Goal: Find specific page/section: Find specific page/section

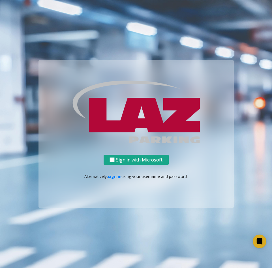
click at [136, 159] on button "Sign in with Microsoft" at bounding box center [136, 160] width 65 height 10
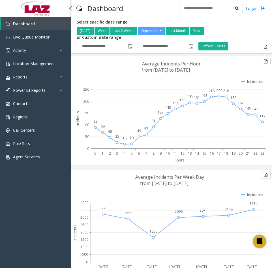
click at [37, 27] on link "Dashboard" at bounding box center [36, 23] width 70 height 13
click at [37, 36] on span "Live Queue Monitor" at bounding box center [31, 36] width 37 height 5
